Goal: Task Accomplishment & Management: Complete application form

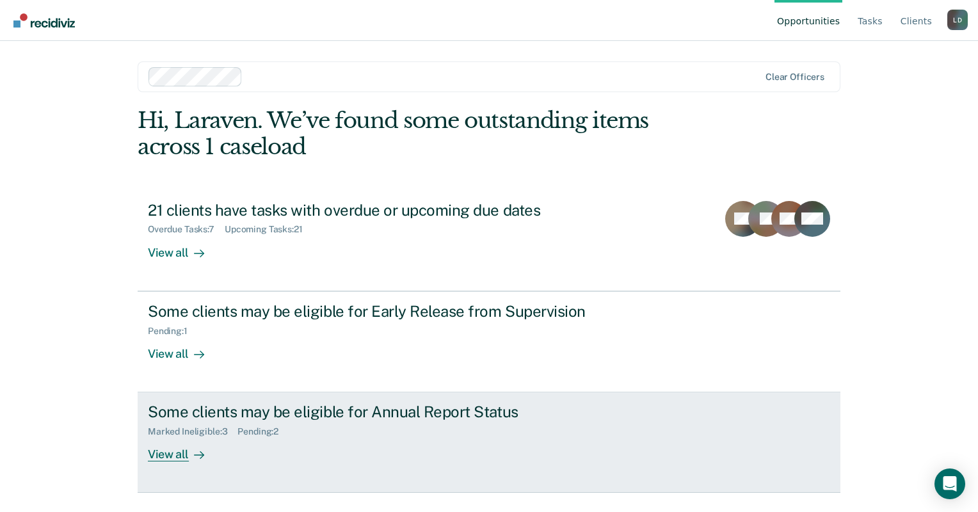
click at [369, 438] on div "Some clients may be eligible for Annual Report Status Marked Ineligible : 3 Pen…" at bounding box center [388, 432] width 480 height 59
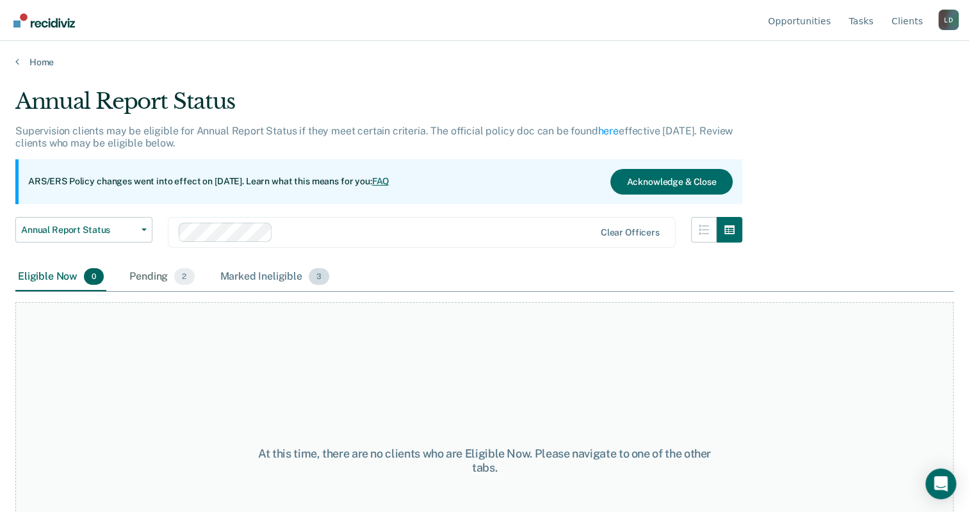
click at [263, 282] on div "Marked Ineligible 3" at bounding box center [275, 277] width 115 height 28
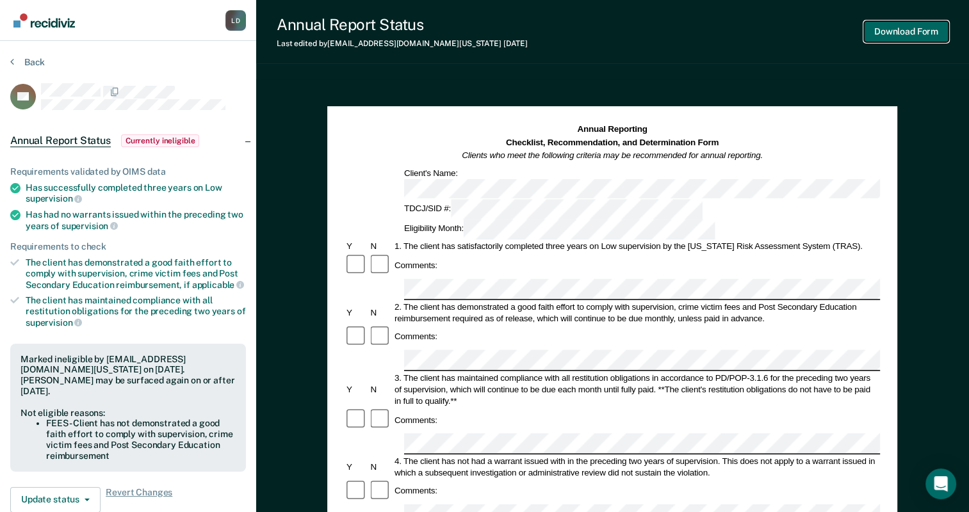
click at [914, 29] on button "Download Form" at bounding box center [906, 31] width 85 height 21
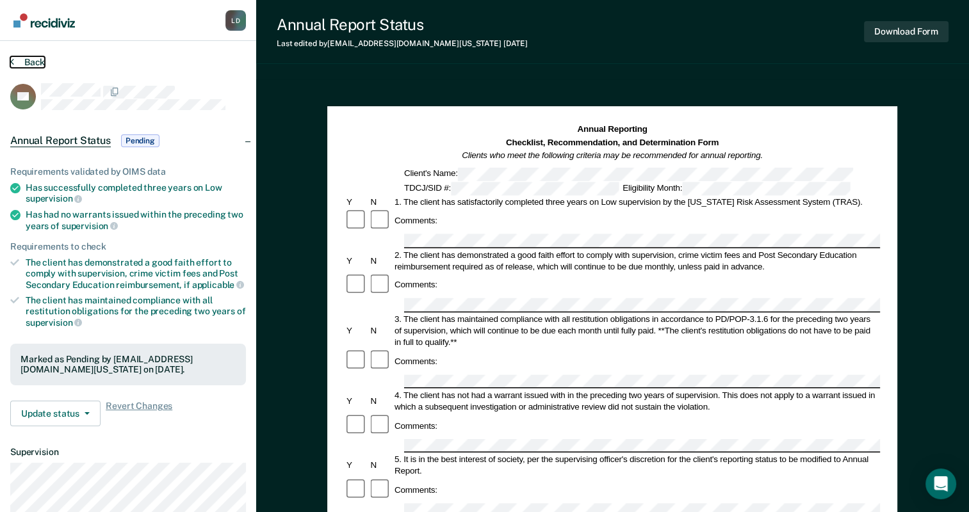
click at [29, 64] on button "Back" at bounding box center [27, 62] width 35 height 12
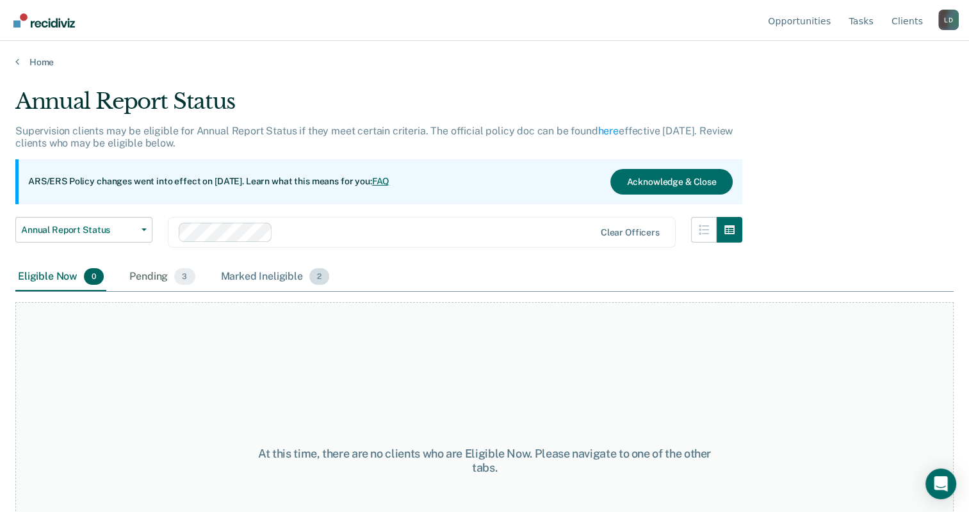
click at [257, 271] on div "Marked Ineligible 2" at bounding box center [275, 277] width 114 height 28
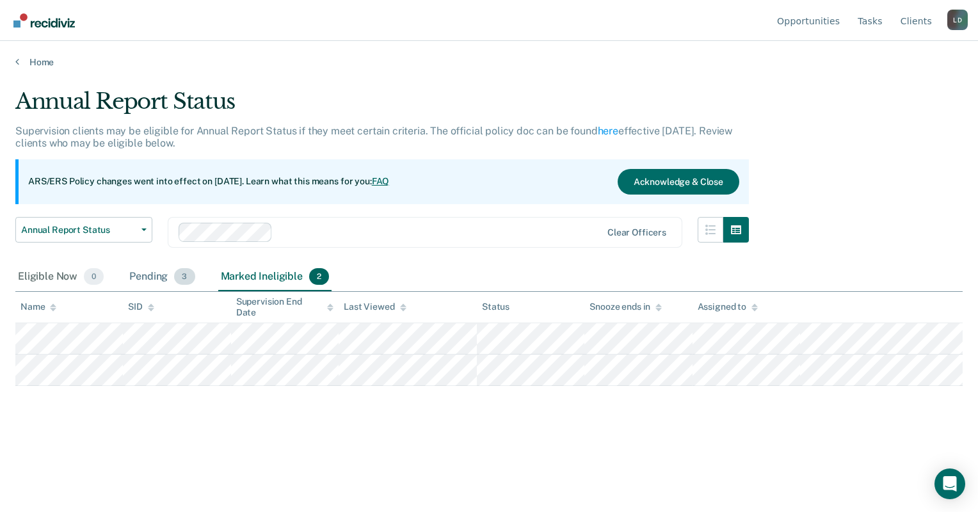
click at [172, 273] on div "Pending 3" at bounding box center [162, 277] width 70 height 28
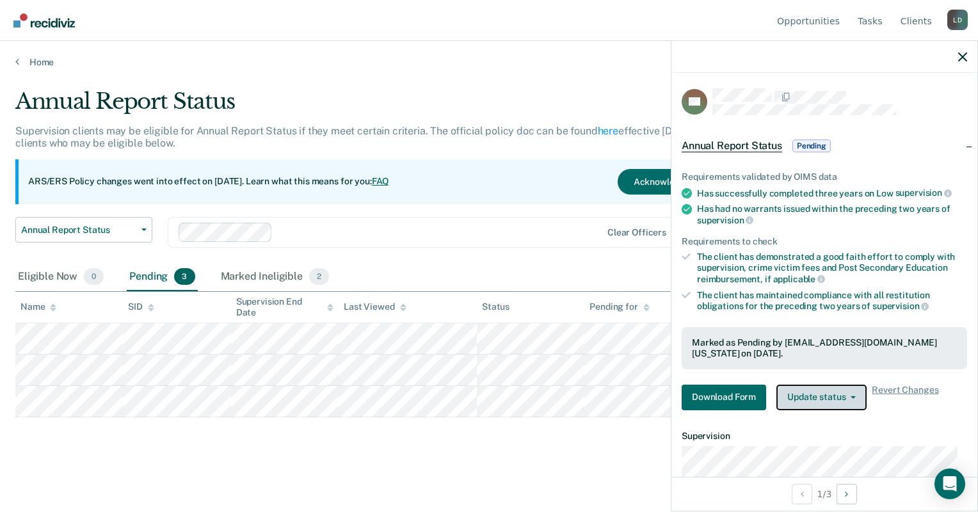
click at [839, 401] on button "Update status" at bounding box center [822, 398] width 90 height 26
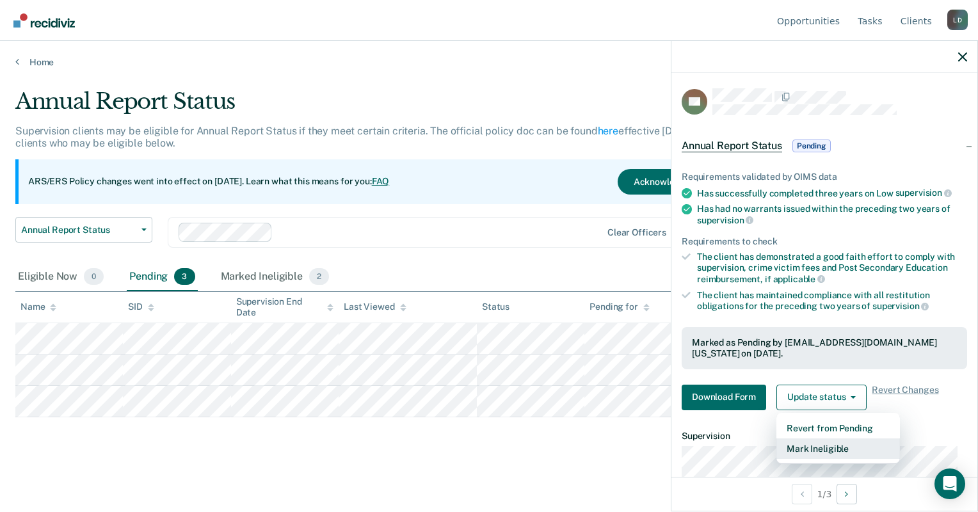
click at [845, 447] on button "Mark Ineligible" at bounding box center [839, 449] width 124 height 20
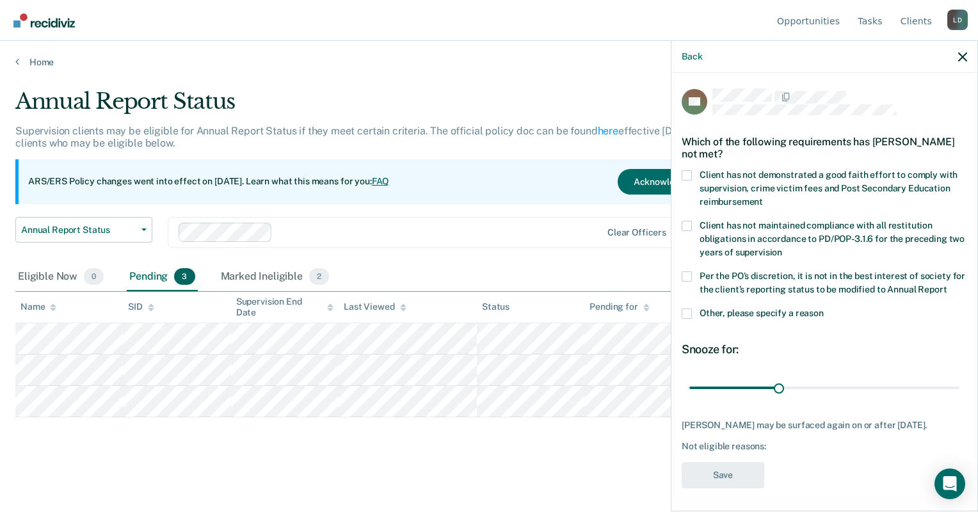
click at [685, 177] on span at bounding box center [687, 175] width 10 height 10
click at [763, 197] on input "Client has not demonstrated a good faith effort to comply with supervision, cri…" at bounding box center [763, 197] width 0 height 0
click at [723, 486] on button "Save" at bounding box center [723, 475] width 83 height 26
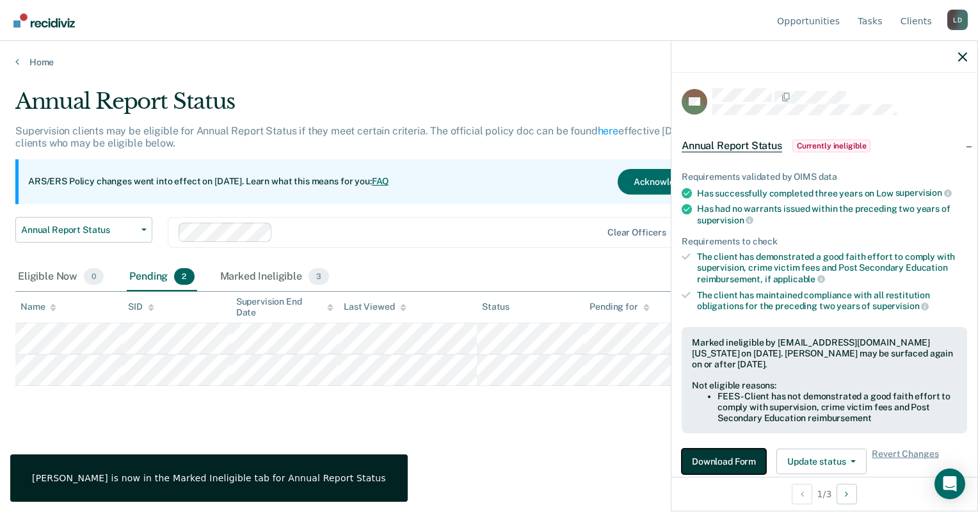
click at [722, 465] on button "Download Form" at bounding box center [724, 462] width 85 height 26
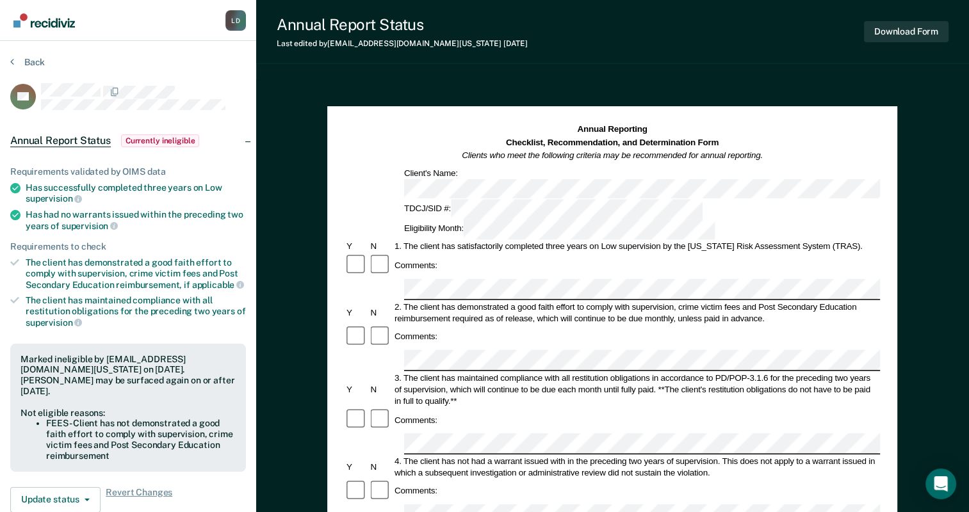
click at [207, 83] on div at bounding box center [143, 91] width 205 height 16
click at [23, 57] on button "Back" at bounding box center [27, 62] width 35 height 12
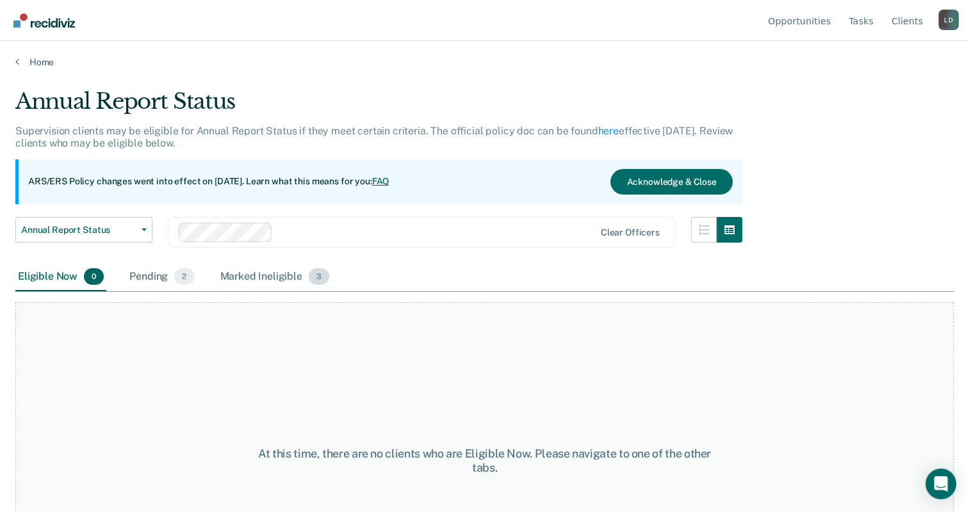
click at [241, 275] on div "Marked Ineligible 3" at bounding box center [275, 277] width 115 height 28
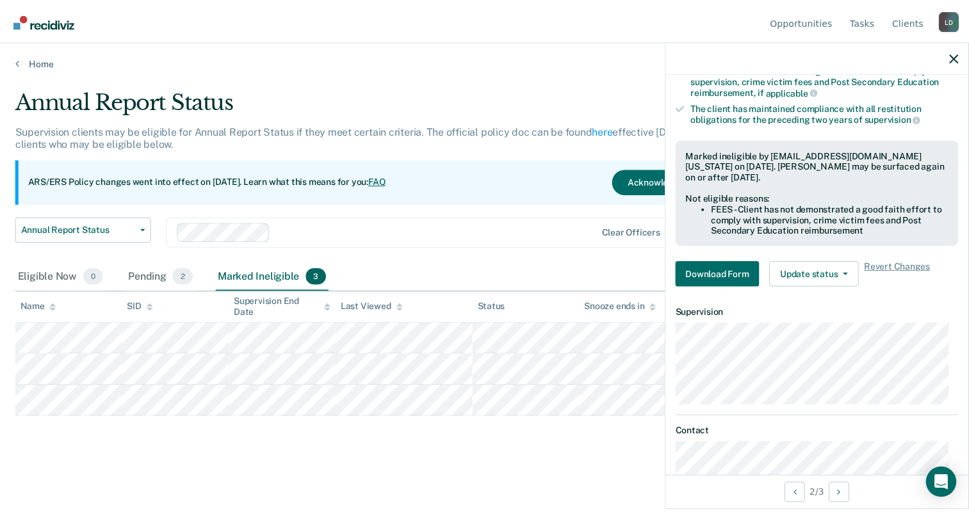
scroll to position [182, 0]
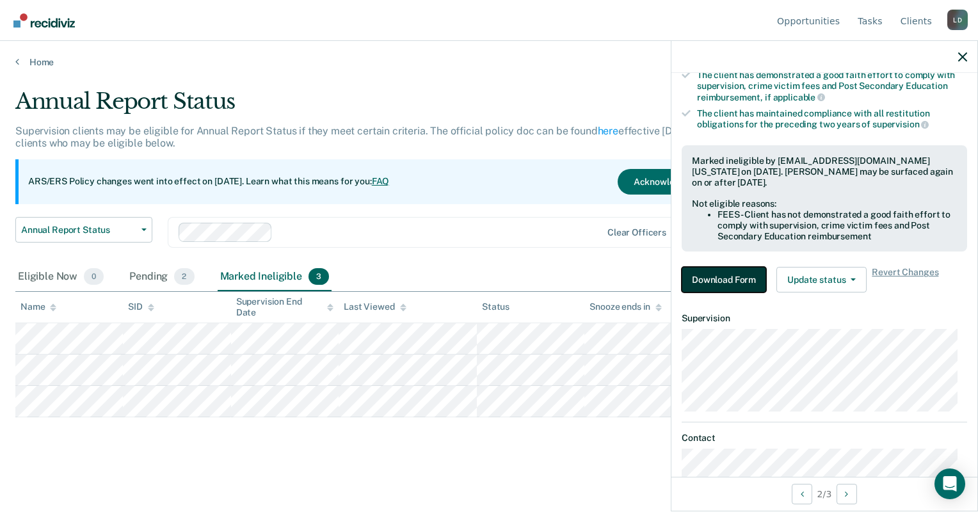
click at [749, 287] on button "Download Form" at bounding box center [724, 280] width 85 height 26
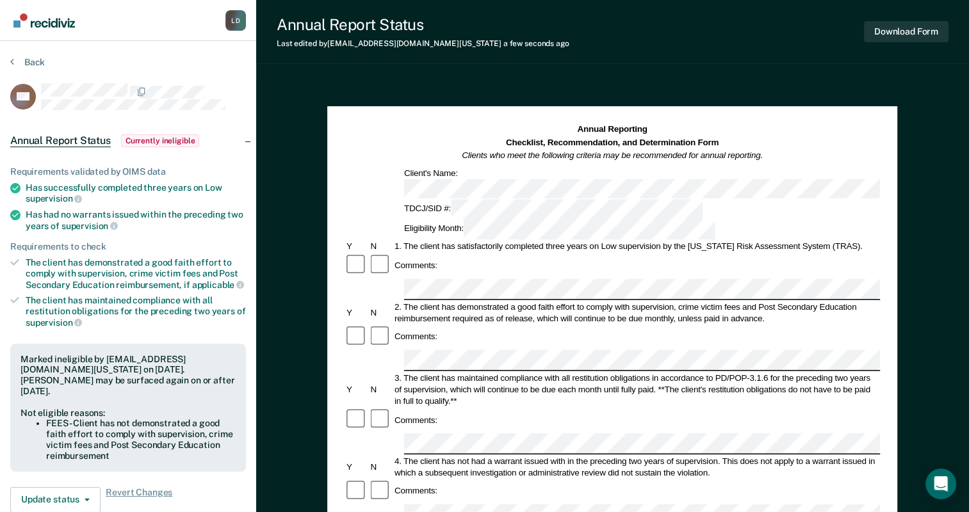
click at [437, 408] on div "Comments:" at bounding box center [611, 420] width 535 height 24
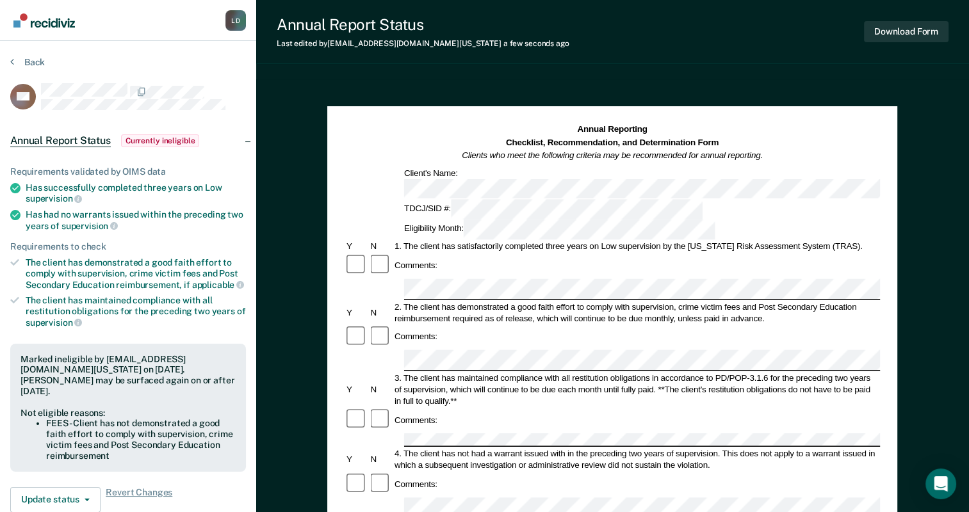
click at [444, 448] on div "4. The client has not had a warrant issued with in the preceding two years of s…" at bounding box center [635, 459] width 487 height 23
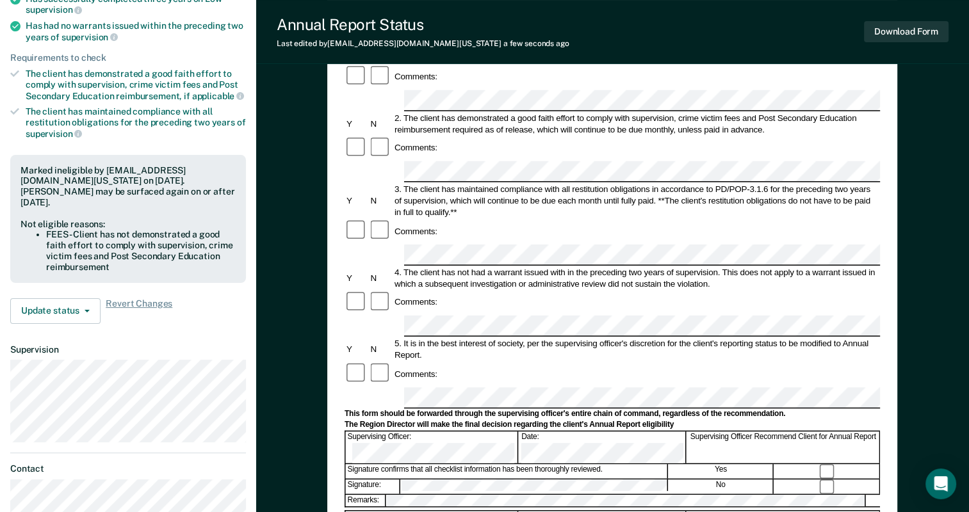
scroll to position [190, 0]
drag, startPoint x: 312, startPoint y: 0, endPoint x: 589, endPoint y: 36, distance: 278.9
click at [589, 36] on div "Annual Report Status Last edited by Laraven.Dancer@tdcj.texas.gov a few seconds…" at bounding box center [612, 32] width 713 height 64
click at [894, 31] on button "Download Form" at bounding box center [906, 31] width 85 height 21
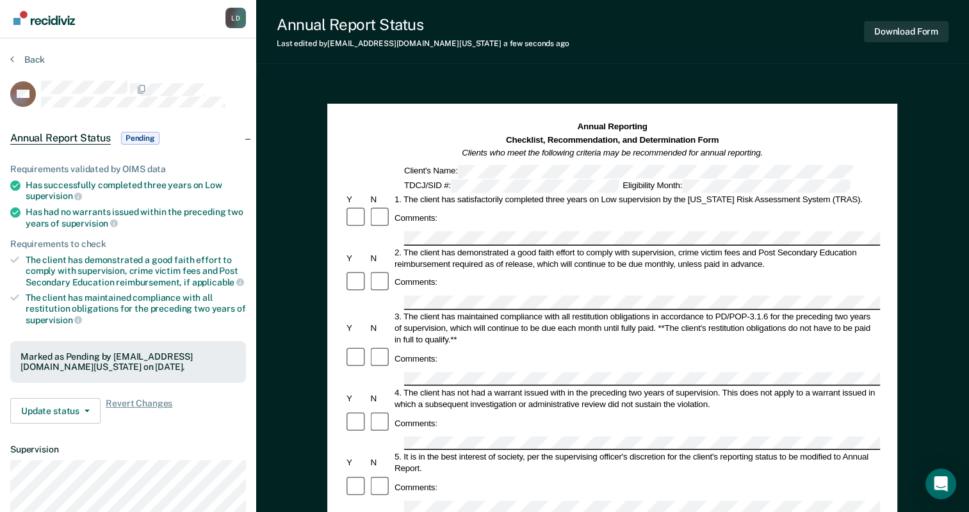
scroll to position [0, 0]
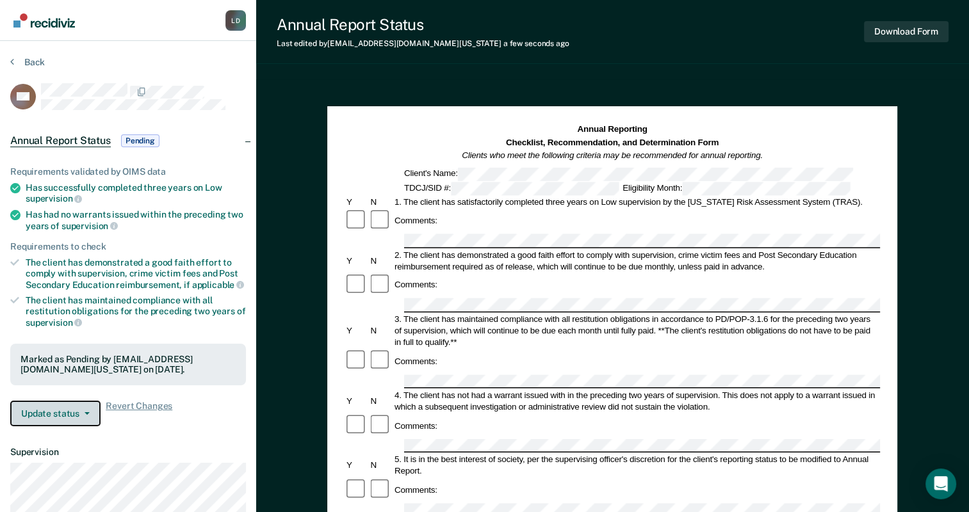
click at [36, 415] on button "Update status" at bounding box center [55, 414] width 90 height 26
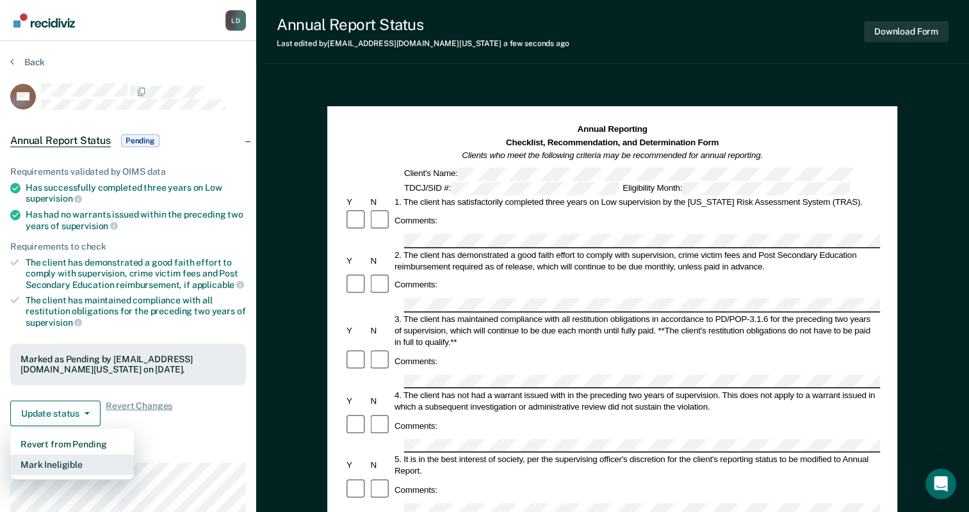
click at [46, 464] on button "Mark Ineligible" at bounding box center [72, 465] width 124 height 20
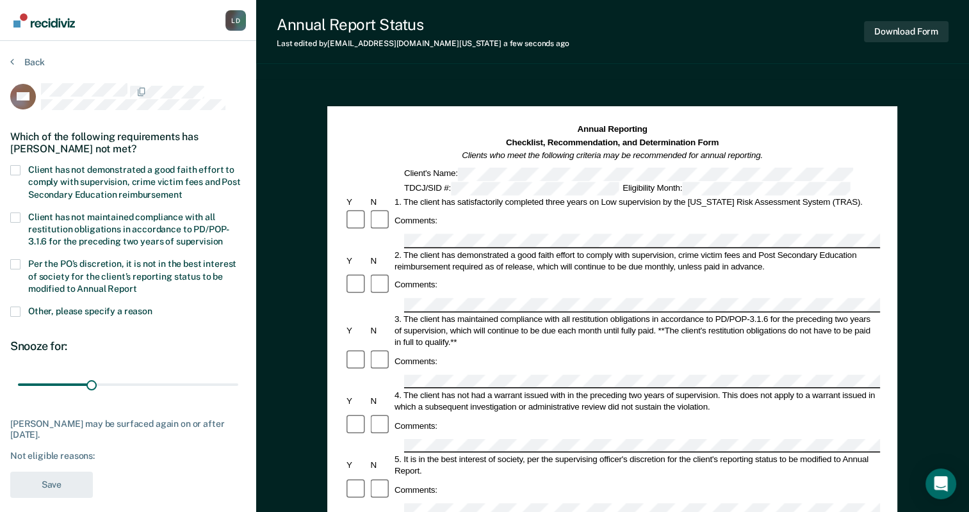
click at [18, 165] on span at bounding box center [15, 170] width 10 height 10
click at [182, 190] on input "Client has not demonstrated a good faith effort to comply with supervision, cri…" at bounding box center [182, 190] width 0 height 0
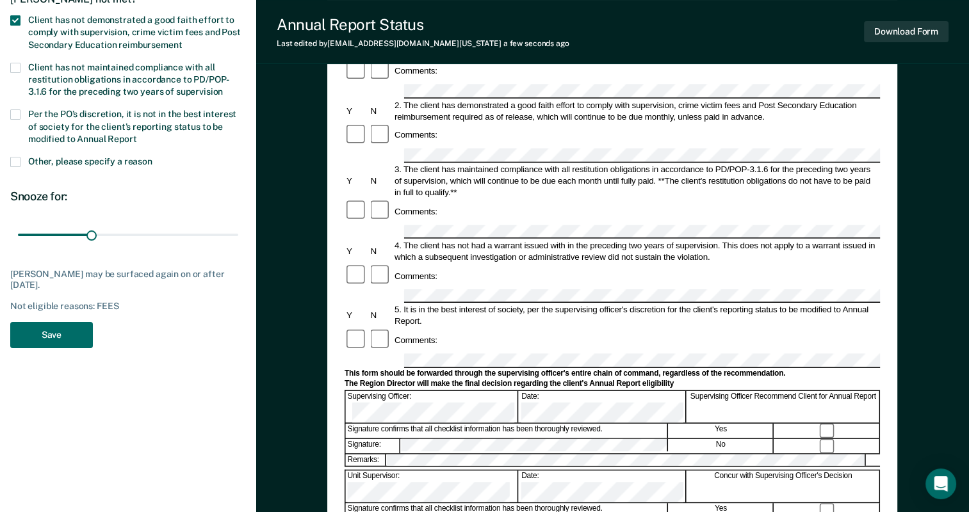
scroll to position [152, 0]
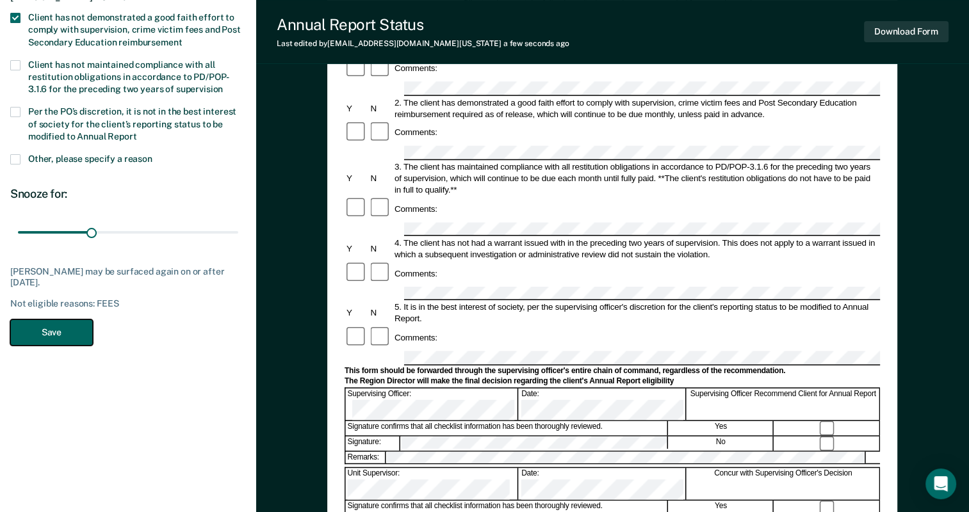
click at [48, 336] on button "Save" at bounding box center [51, 333] width 83 height 26
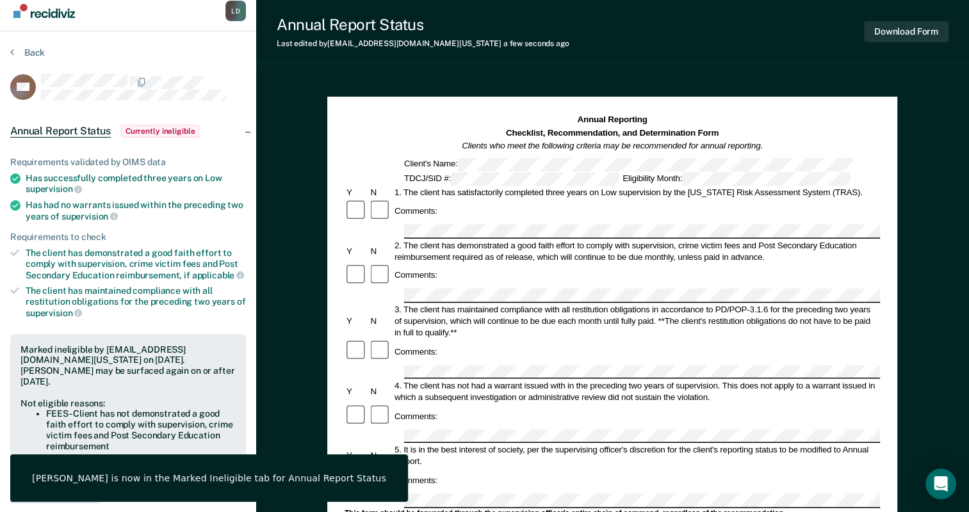
scroll to position [0, 0]
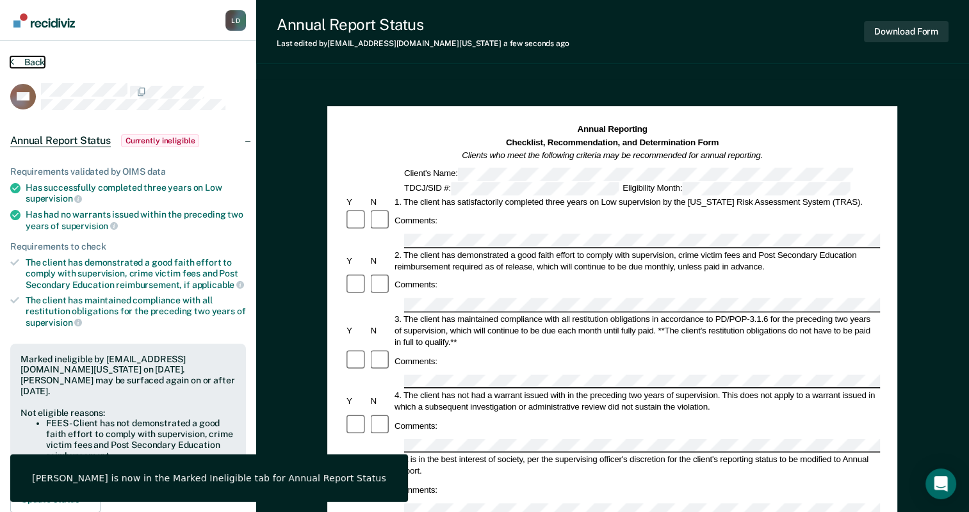
click at [28, 63] on button "Back" at bounding box center [27, 62] width 35 height 12
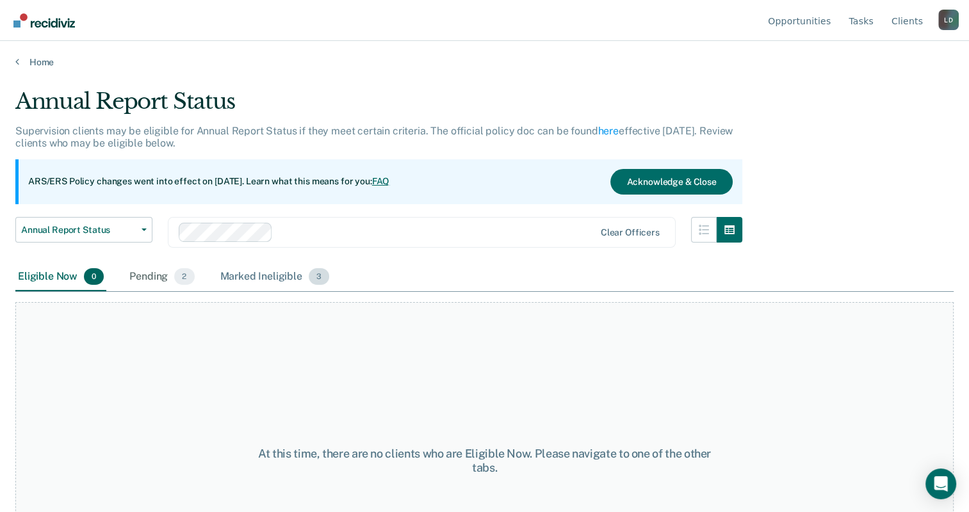
click at [294, 280] on div "Marked Ineligible 3" at bounding box center [275, 277] width 115 height 28
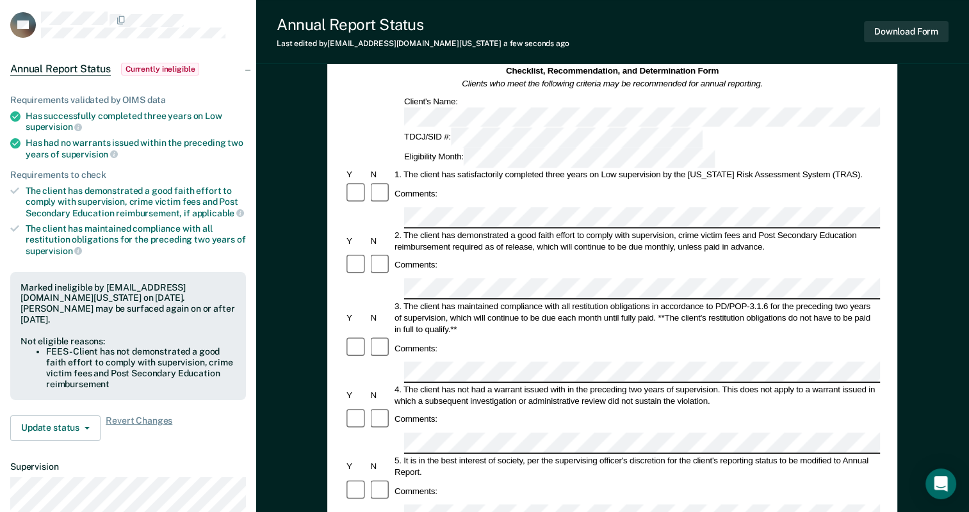
scroll to position [74, 0]
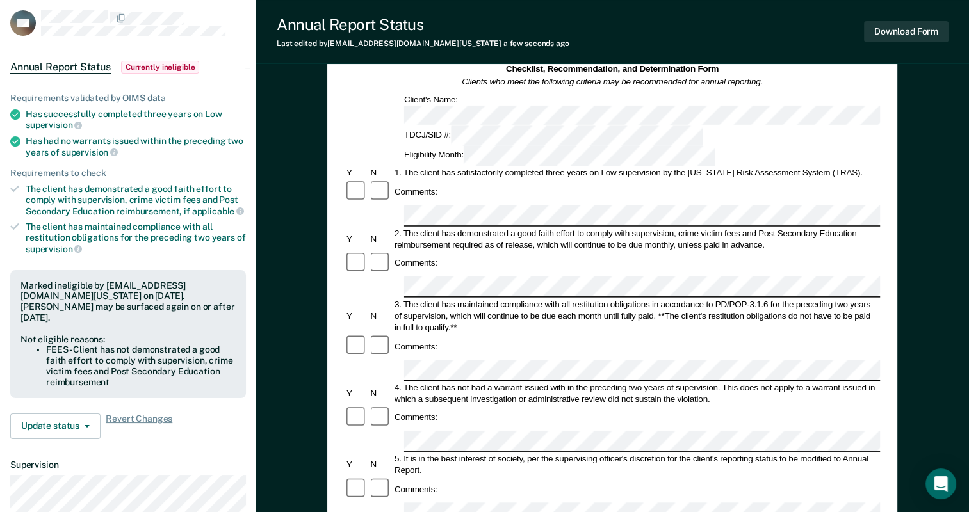
click at [428, 294] on form "Annual Reporting Checklist, Recommendation, and Determination Form Clients who …" at bounding box center [611, 501] width 535 height 903
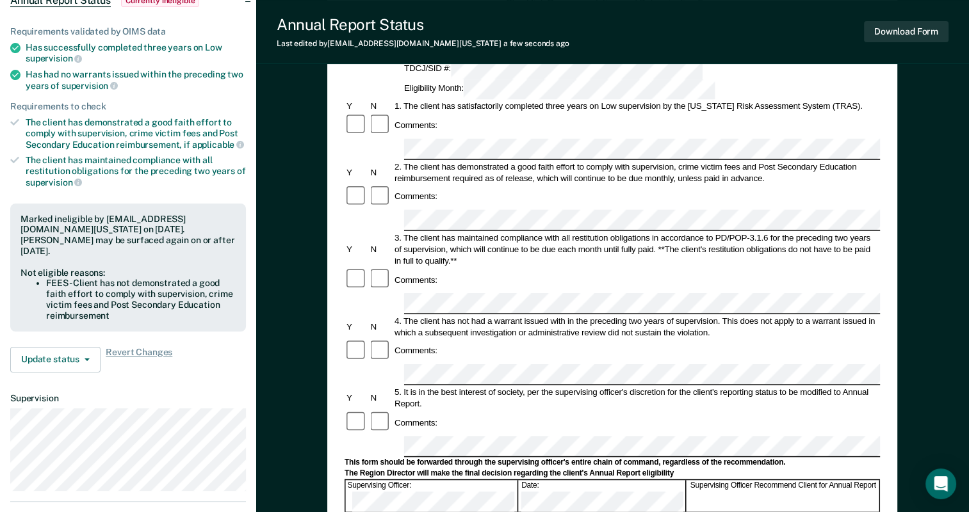
scroll to position [145, 0]
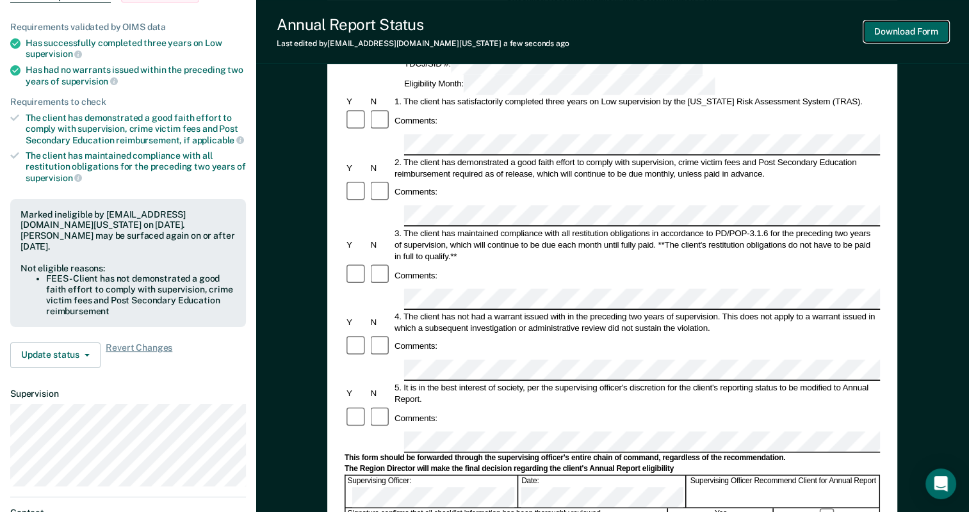
click at [909, 35] on button "Download Form" at bounding box center [906, 31] width 85 height 21
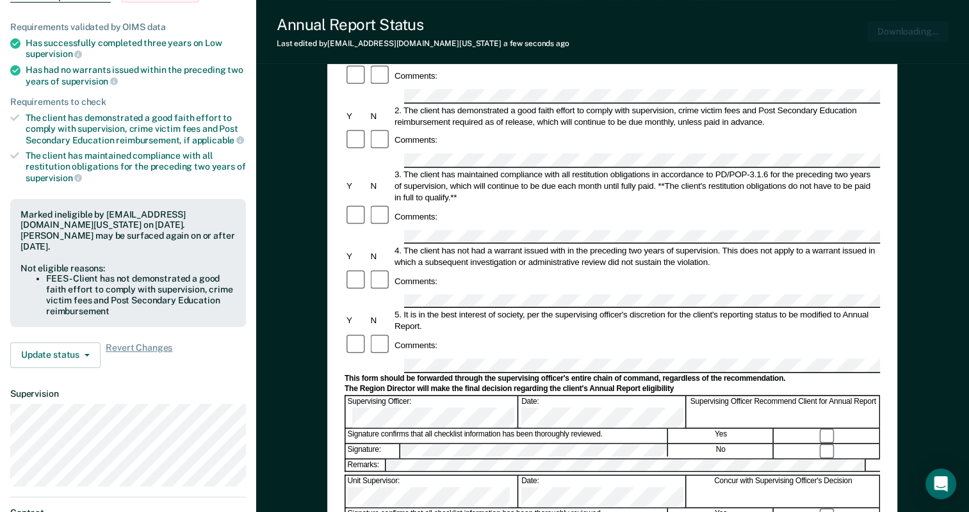
scroll to position [0, 0]
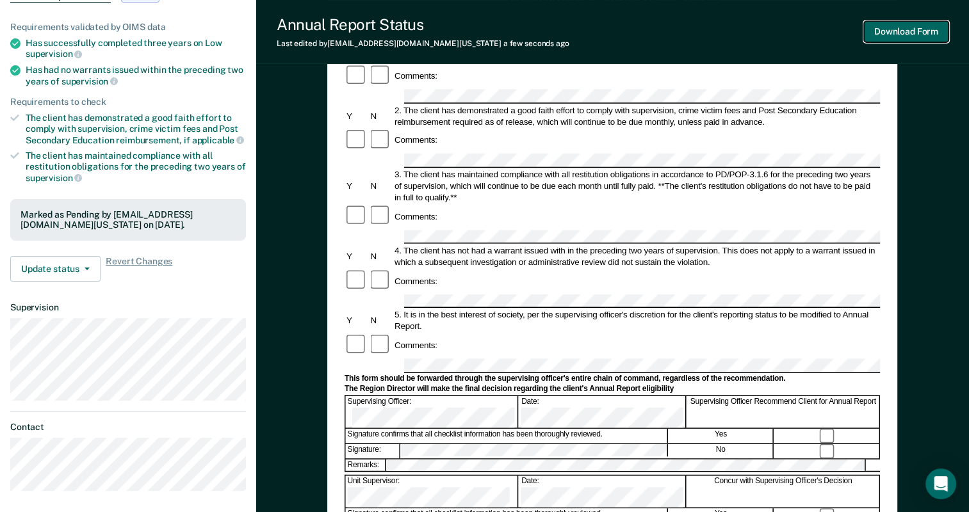
click at [889, 28] on button "Download Form" at bounding box center [906, 31] width 85 height 21
